Goal: Find specific page/section: Find specific page/section

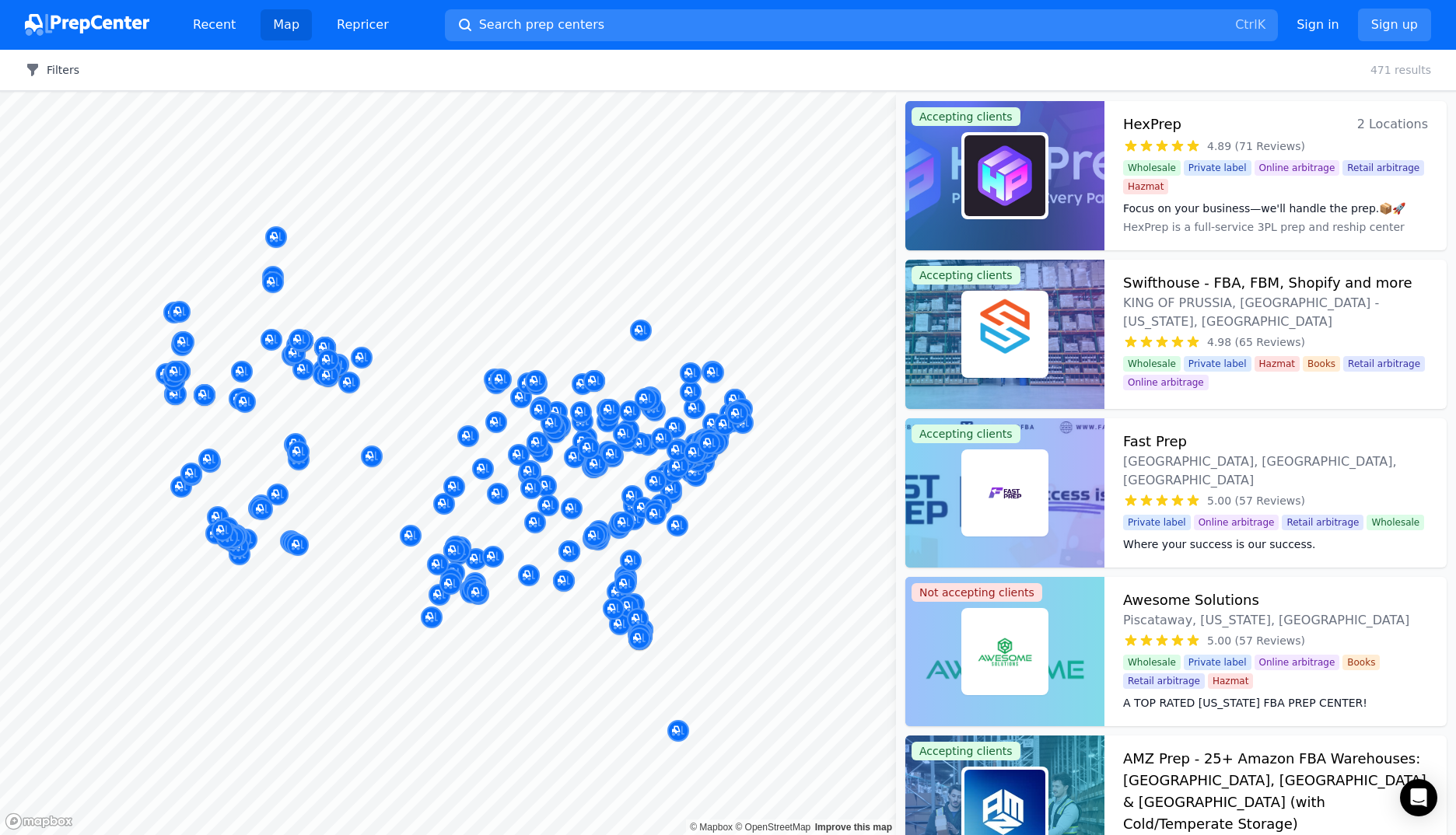
click at [56, 76] on button "Filters" at bounding box center [52, 70] width 55 height 16
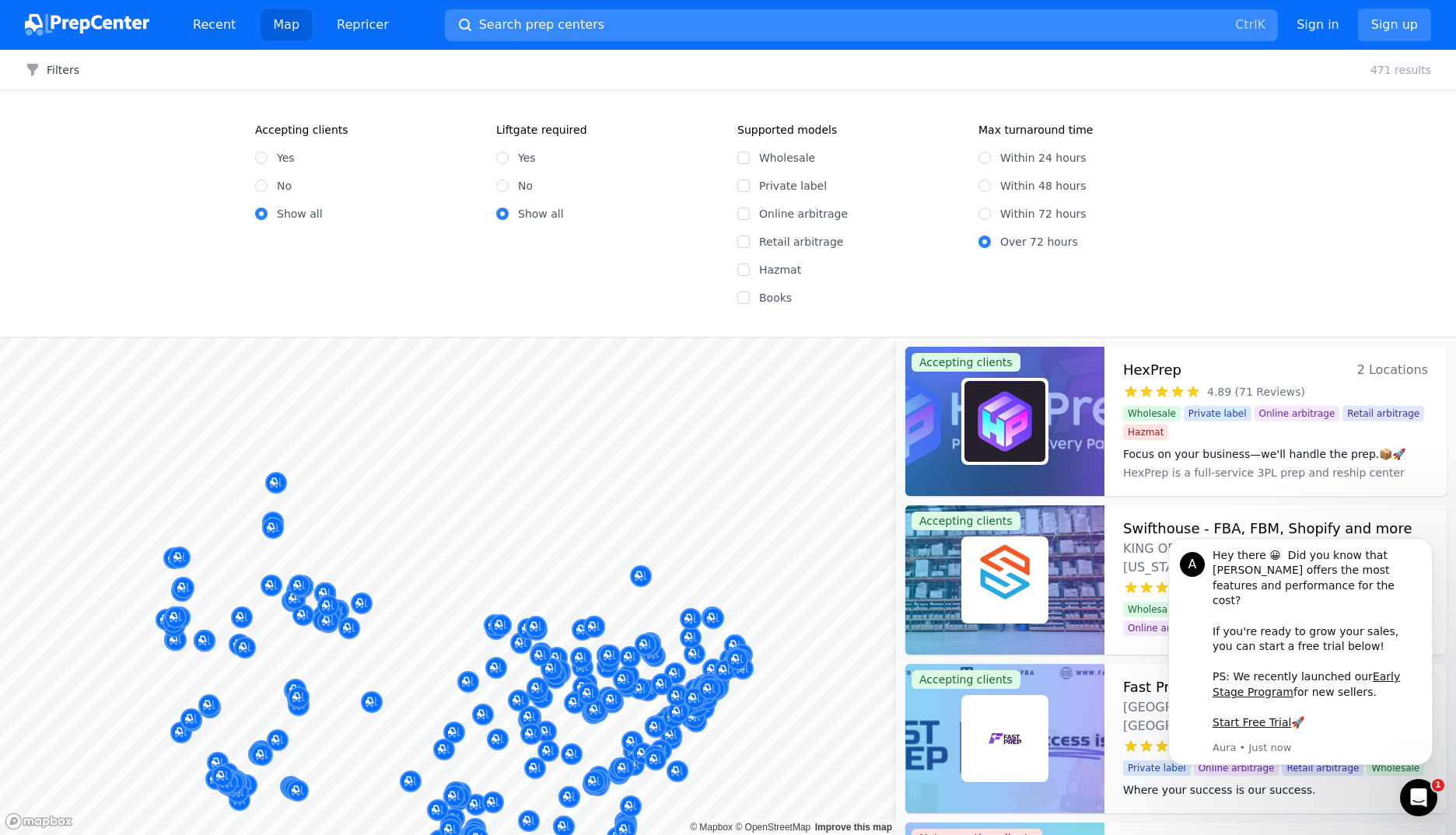
click at [666, 20] on button "Search prep centers Ctrl K" at bounding box center [862, 25] width 833 height 32
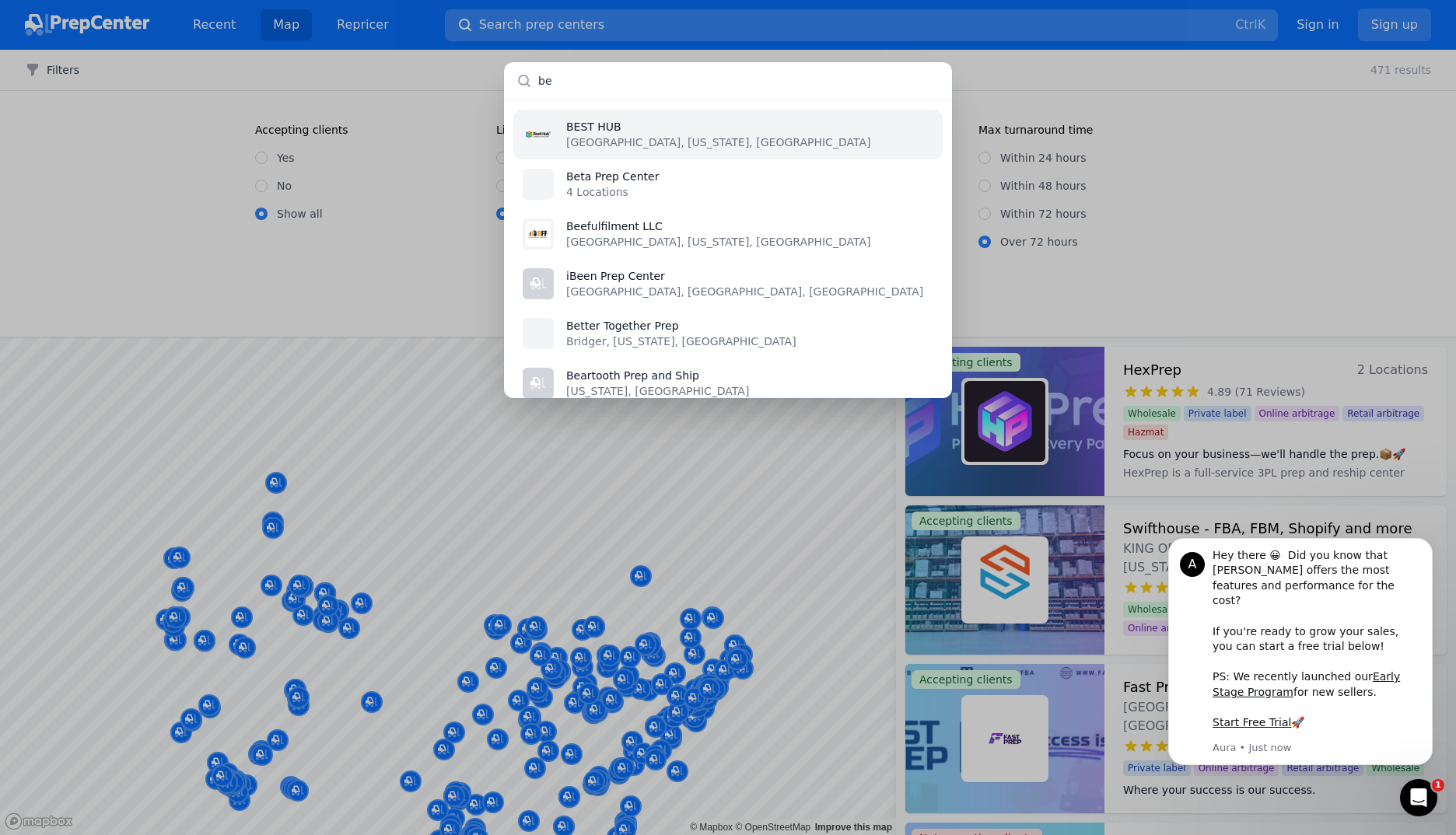
type input "b"
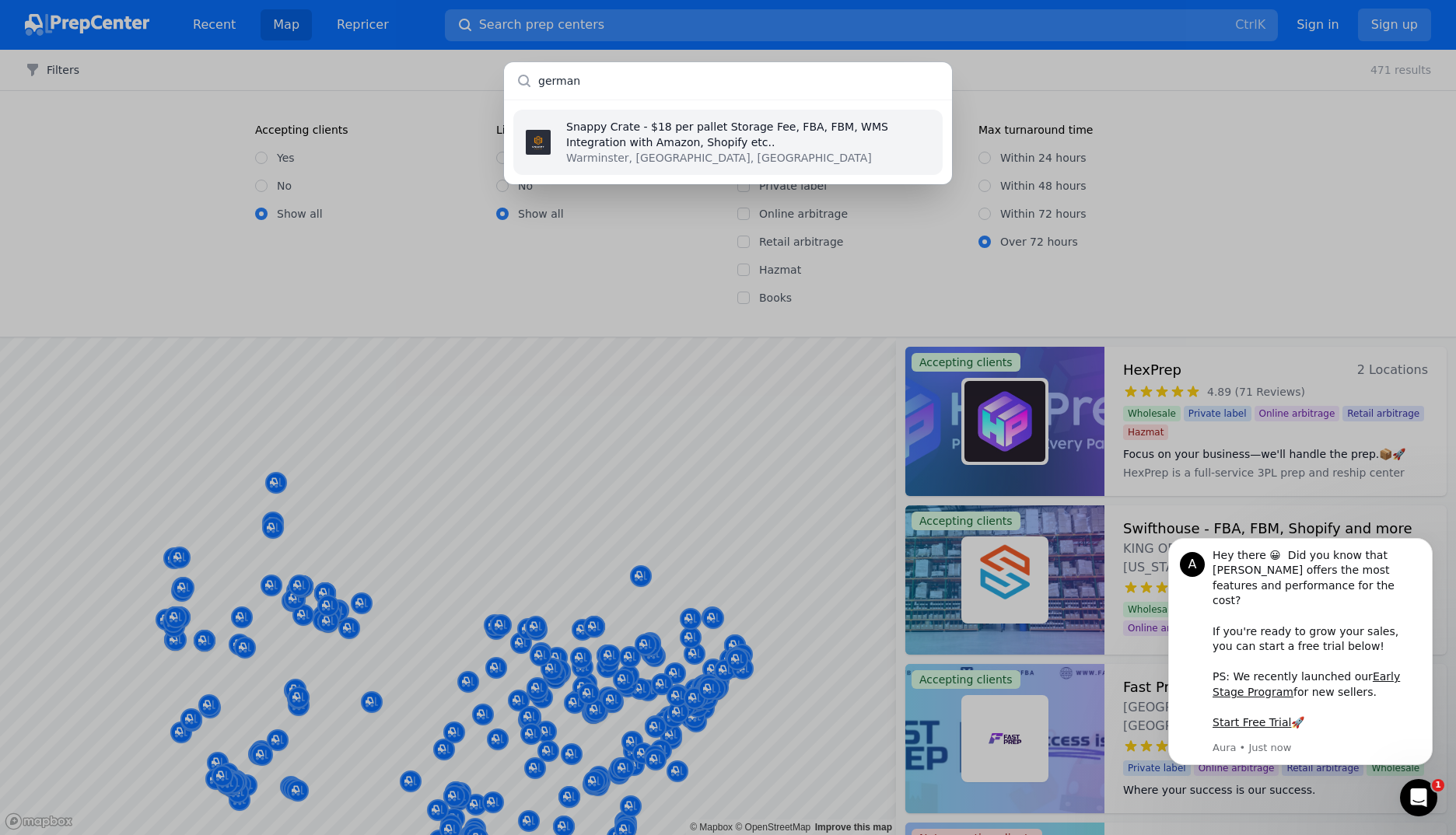
type input "[GEOGRAPHIC_DATA]"
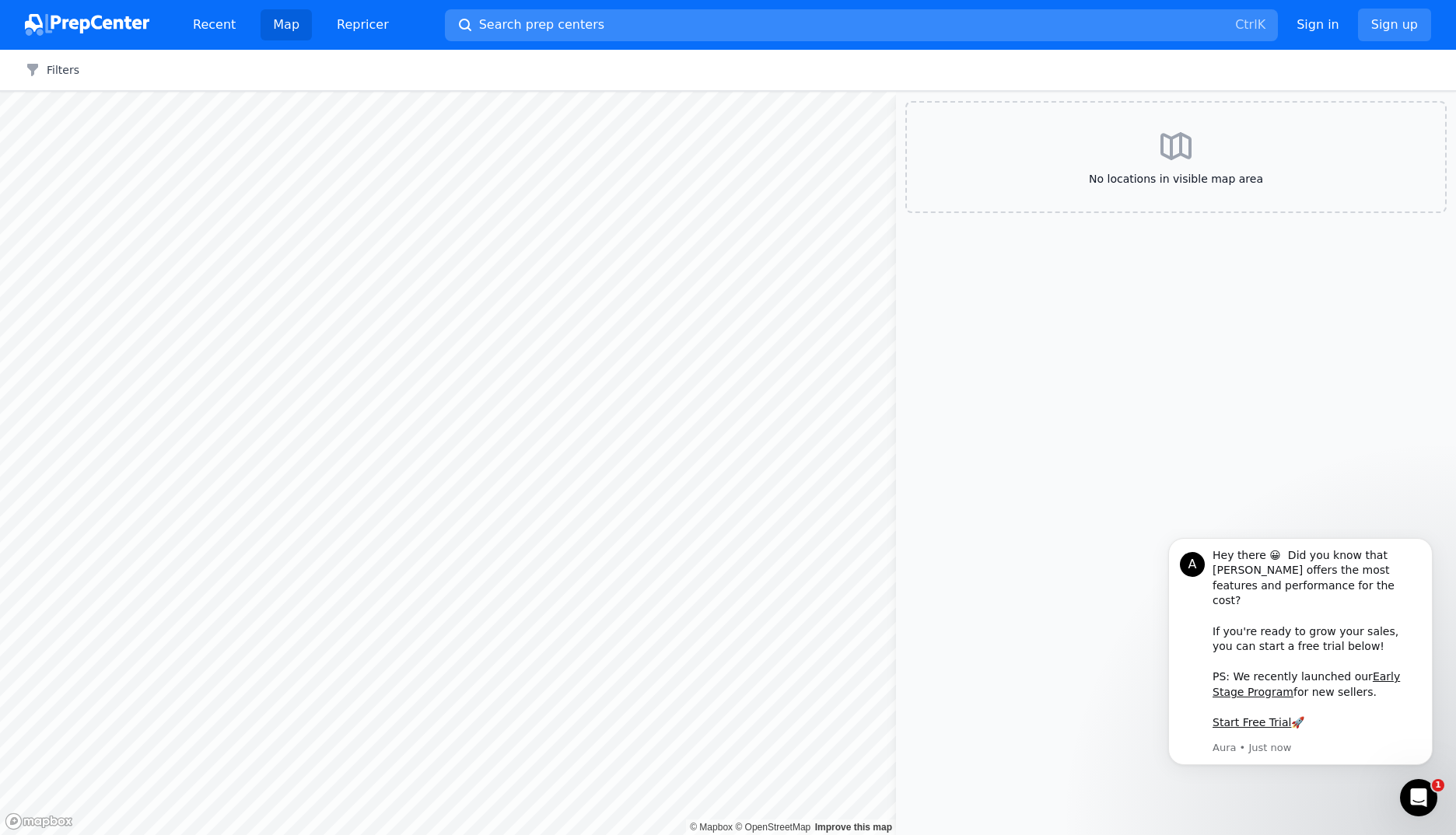
click at [487, 19] on span "Search prep centers" at bounding box center [541, 25] width 125 height 19
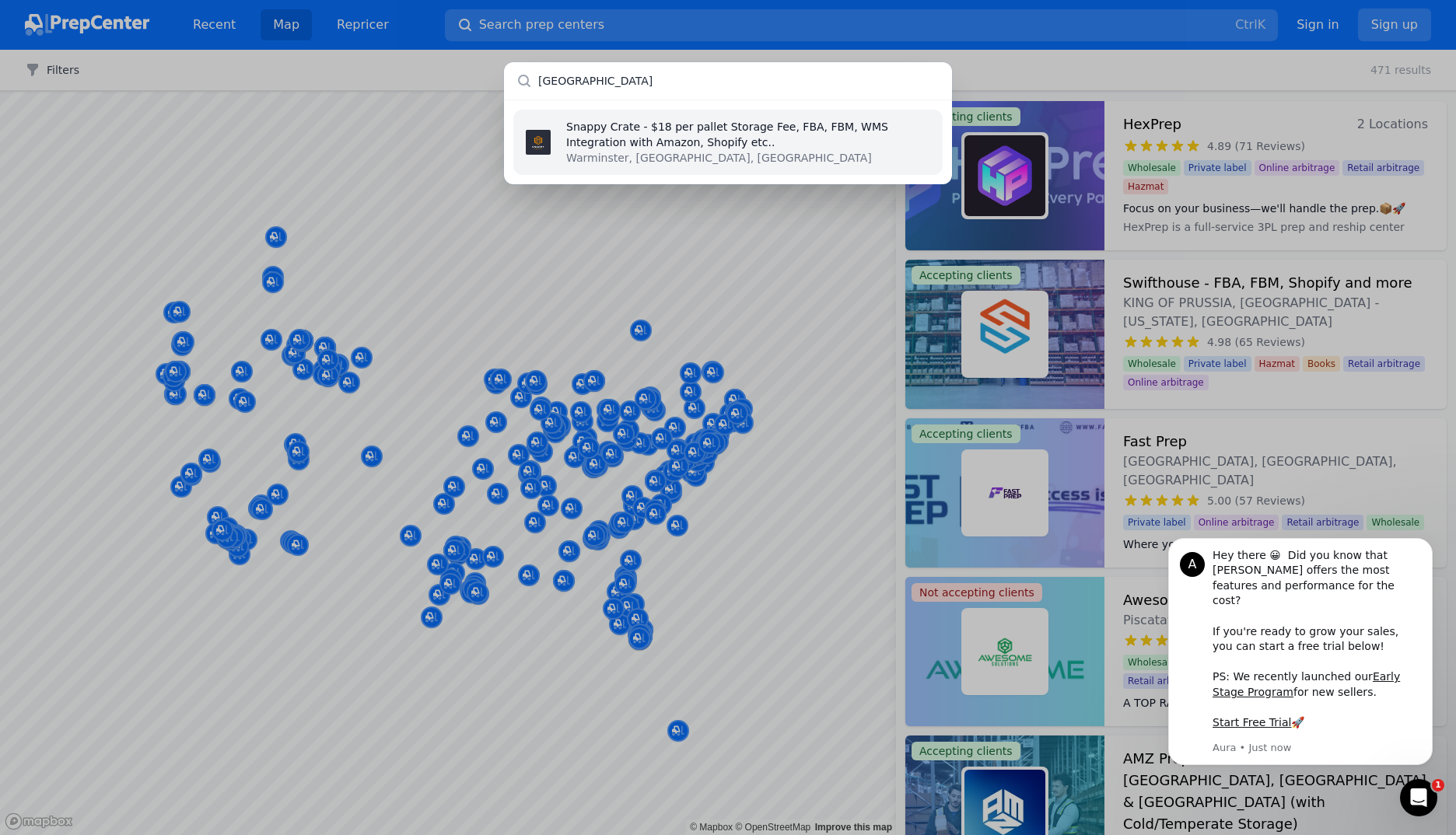
type input "[GEOGRAPHIC_DATA]"
click at [681, 134] on p "Snappy Crate - $18 per pallet Storage Fee, FBA, FBM, WMS Integration with Amazo…" at bounding box center [750, 134] width 367 height 31
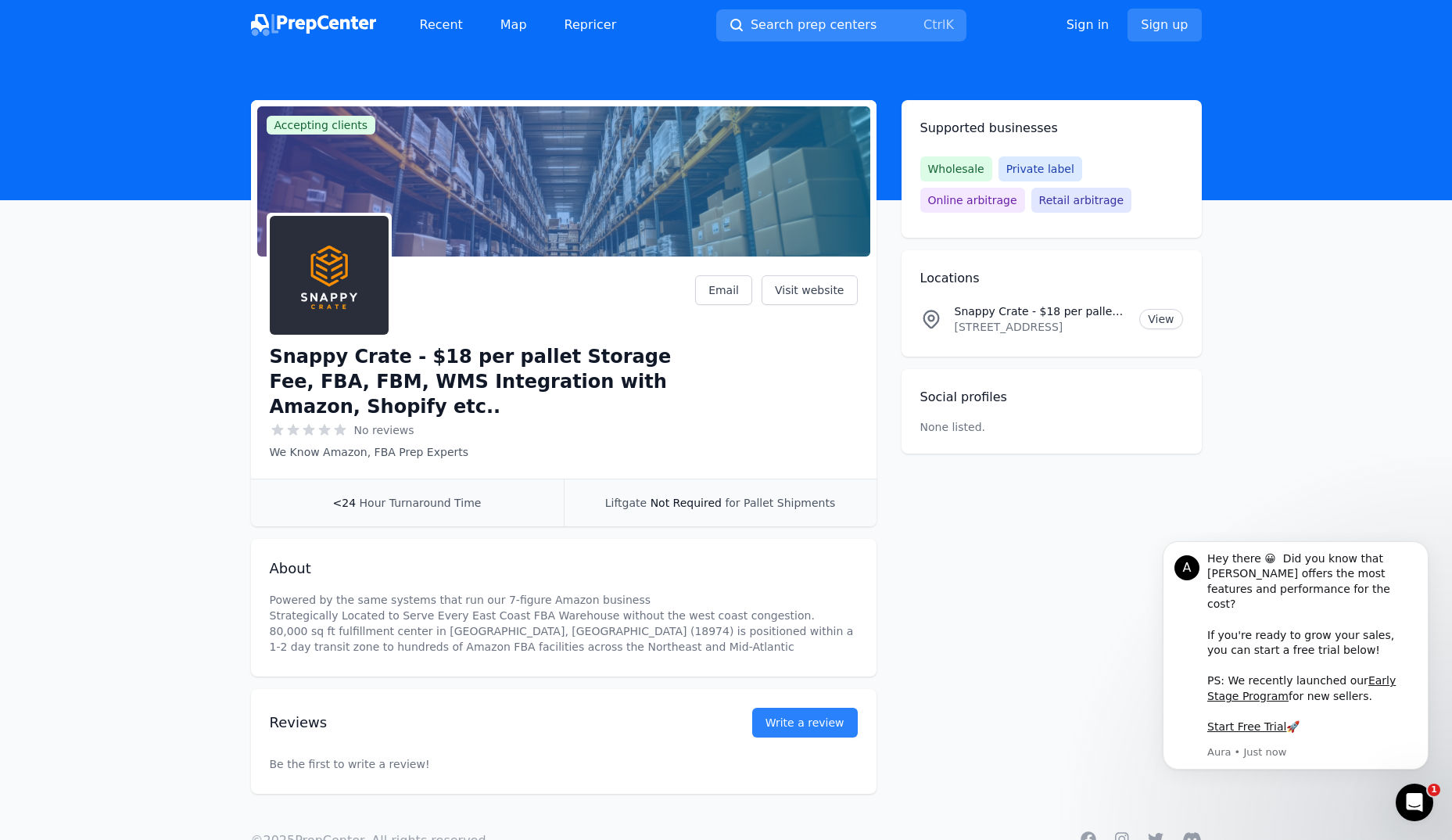
click at [785, 25] on span "Search prep centers" at bounding box center [813, 26] width 126 height 19
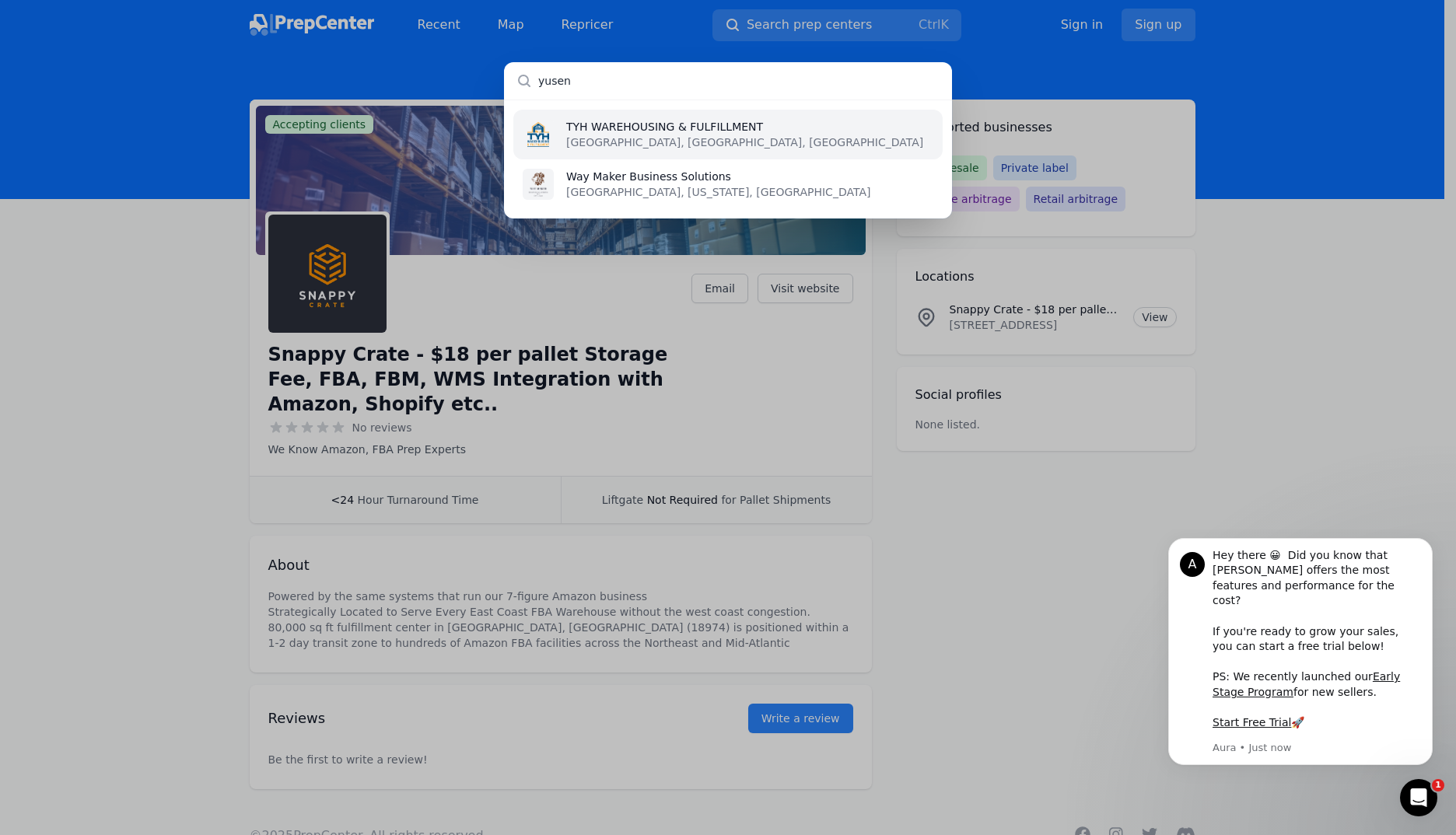
type input "yusen"
click at [717, 133] on p "TYH WAREHOUSING & FULFILLMENT" at bounding box center [745, 127] width 357 height 16
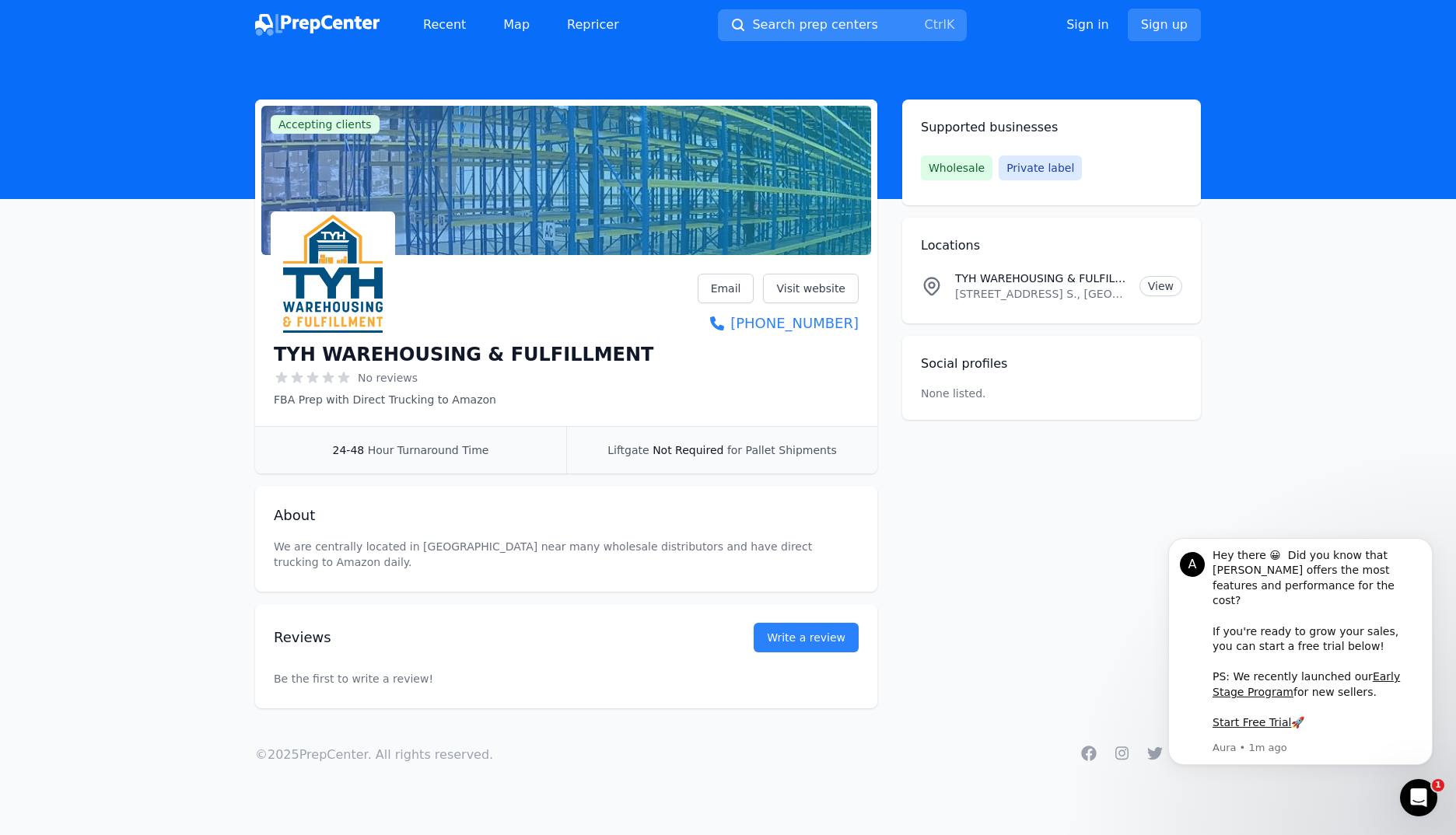
click at [808, 24] on span "Search prep centers" at bounding box center [815, 25] width 125 height 19
